Goal: Use online tool/utility: Use online tool/utility

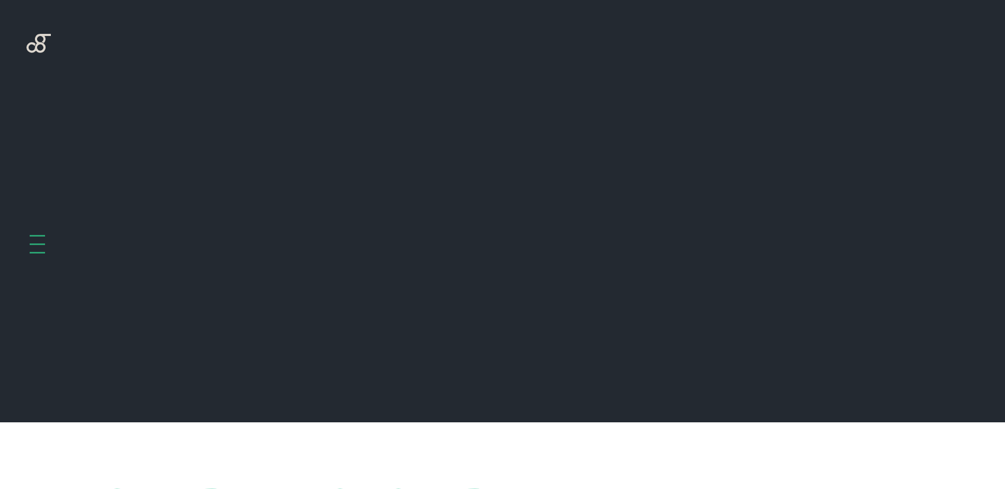
scroll to position [423, 0]
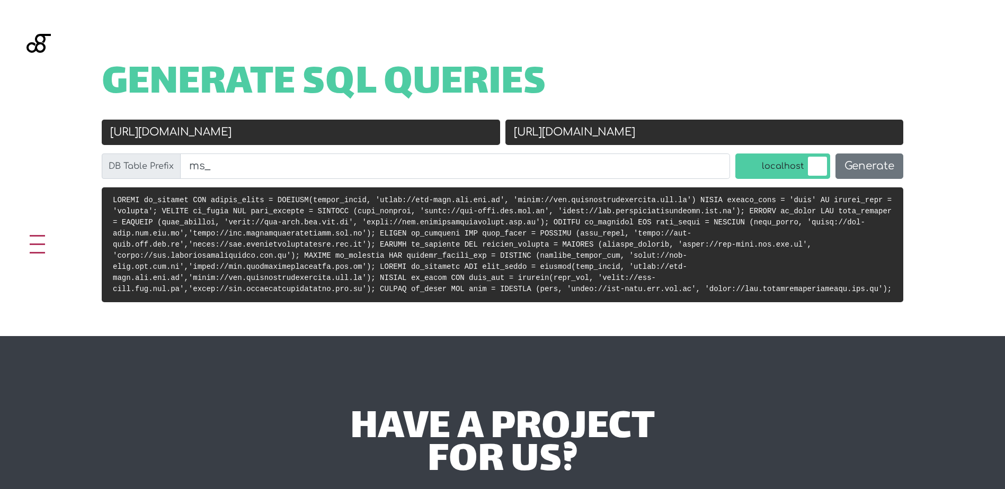
click at [338, 127] on input "[URL][DOMAIN_NAME]" at bounding box center [301, 132] width 398 height 25
click at [539, 133] on input "https://uat.moysdigitalplatform.gov.lb" at bounding box center [704, 132] width 398 height 25
drag, startPoint x: 549, startPoint y: 128, endPoint x: 801, endPoint y: 128, distance: 252.7
click at [802, 128] on input "http//uat.moysdigitalplatform.gov.lb" at bounding box center [704, 132] width 398 height 25
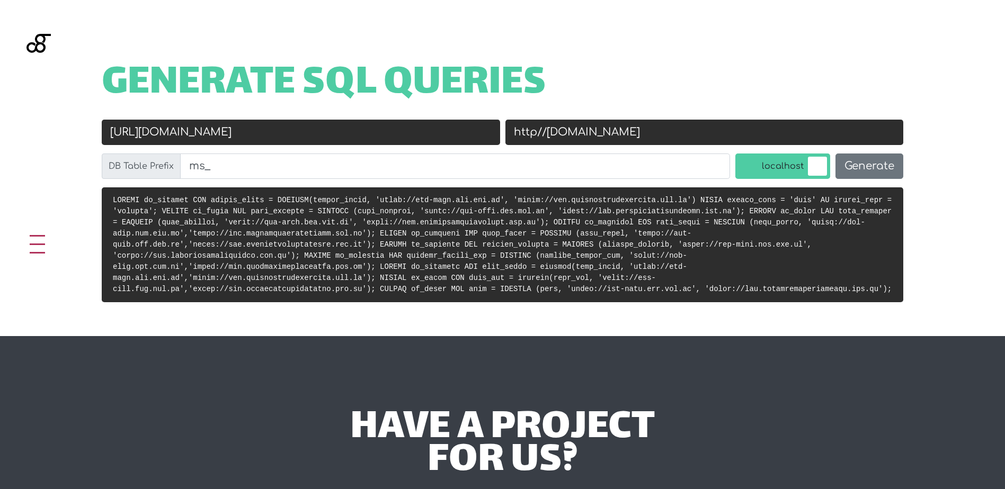
click at [534, 133] on input "http//uat.moysdigitalplatform.gov.lb" at bounding box center [704, 132] width 398 height 25
drag, startPoint x: 549, startPoint y: 136, endPoint x: 983, endPoint y: 132, distance: 433.8
click at [983, 132] on div "Generate SQL Queries Old URL https://stg-moys.ids.com.lb New URL http://uat.moy…" at bounding box center [502, 168] width 1005 height 336
type input "[URL]"
click at [835, 154] on button "Generate" at bounding box center [869, 166] width 68 height 25
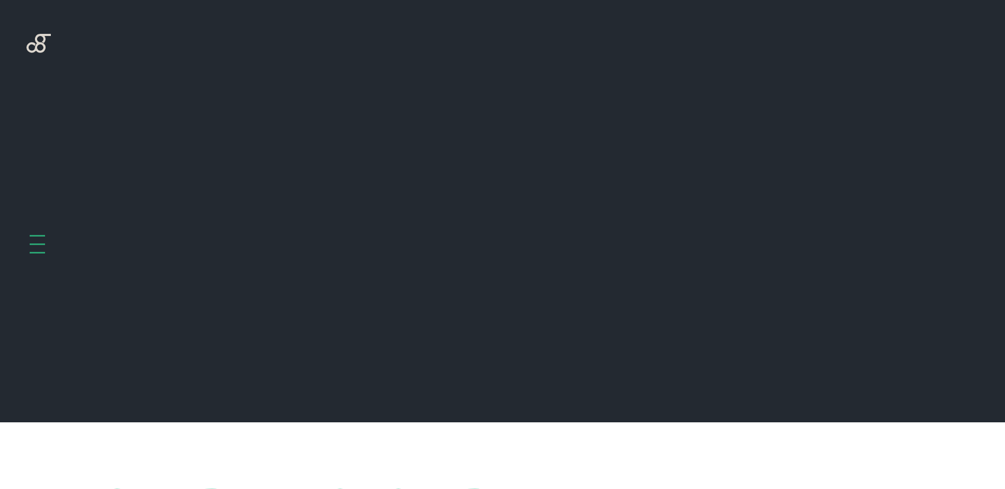
scroll to position [423, 0]
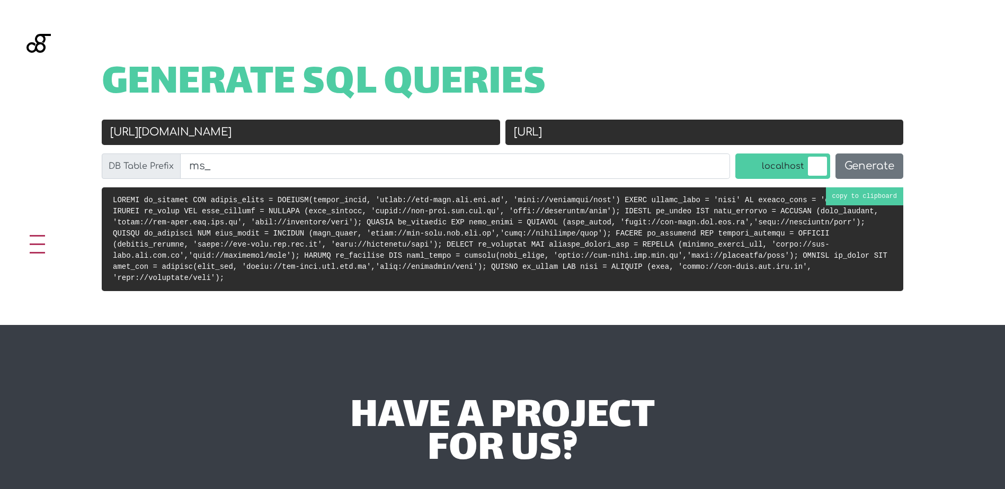
click at [541, 228] on pre at bounding box center [502, 240] width 801 height 104
